Goal: Transaction & Acquisition: Purchase product/service

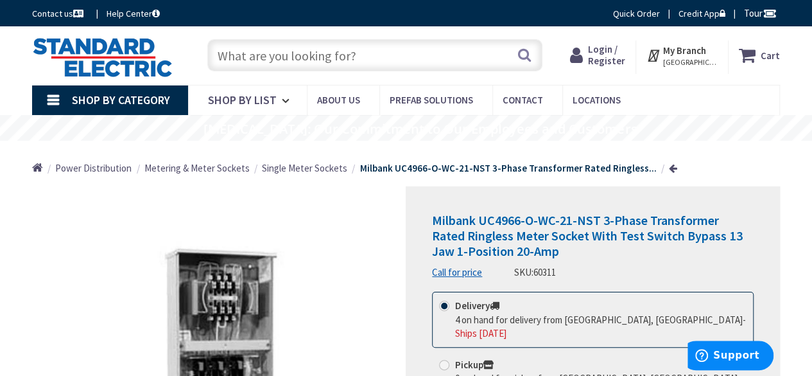
click at [349, 64] on input "text" at bounding box center [374, 55] width 335 height 32
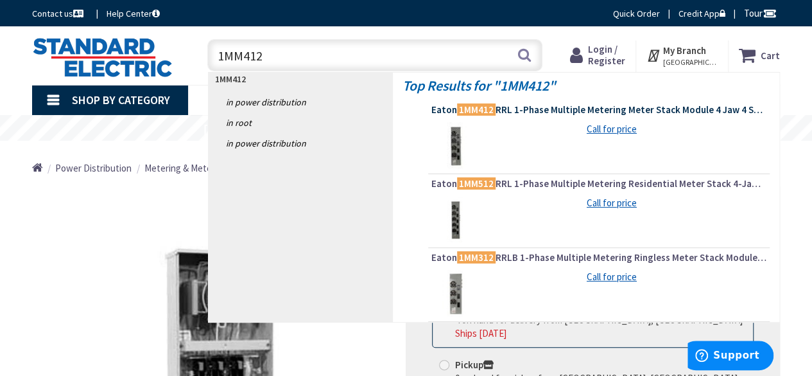
type input "1MM412"
click at [524, 112] on span "Eaton 1MM412 RRL 1-Phase Multiple Metering Meter Stack Module 4 Jaw 4 Socket 12…" at bounding box center [598, 109] width 335 height 13
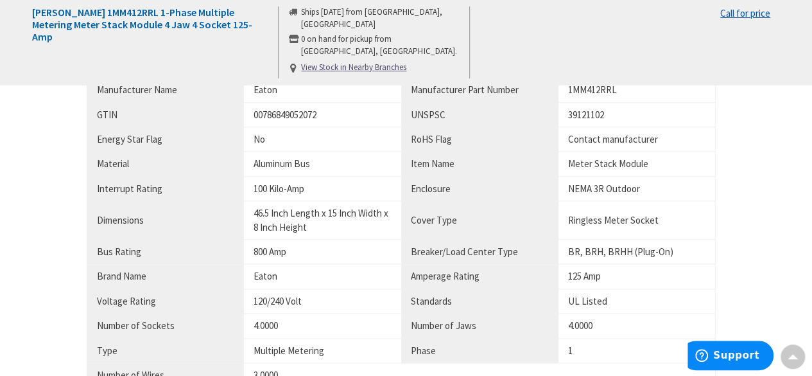
scroll to position [835, 0]
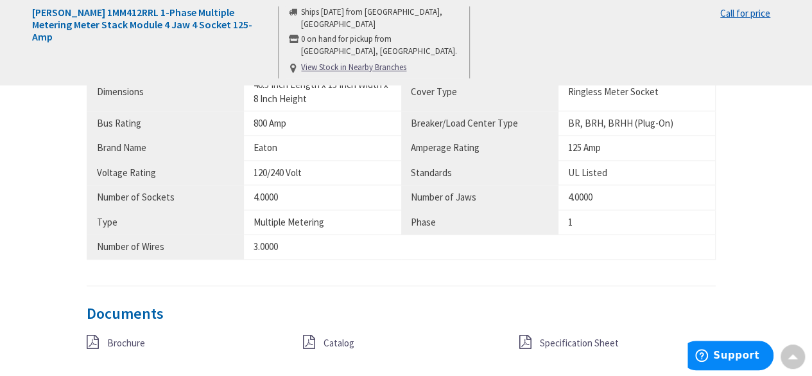
type input "[GEOGRAPHIC_DATA][STREET_ADDRESS][GEOGRAPHIC_DATA]"
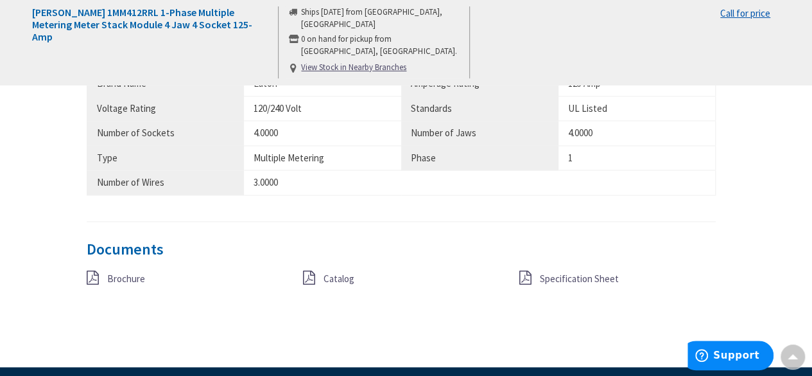
click at [528, 277] on icon at bounding box center [525, 277] width 12 height 14
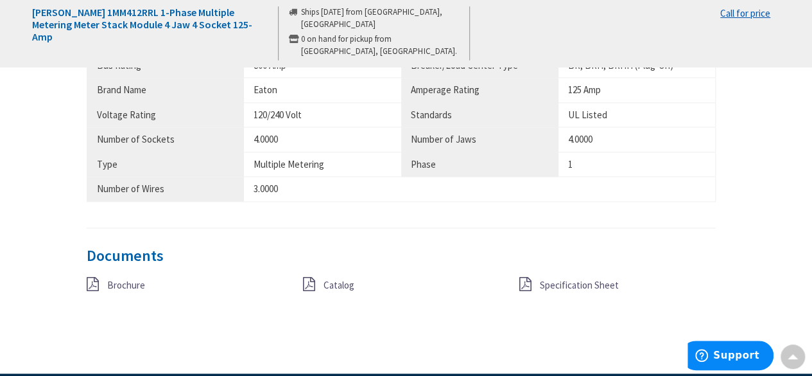
click at [91, 280] on icon at bounding box center [93, 284] width 12 height 14
